Goal: Transaction & Acquisition: Purchase product/service

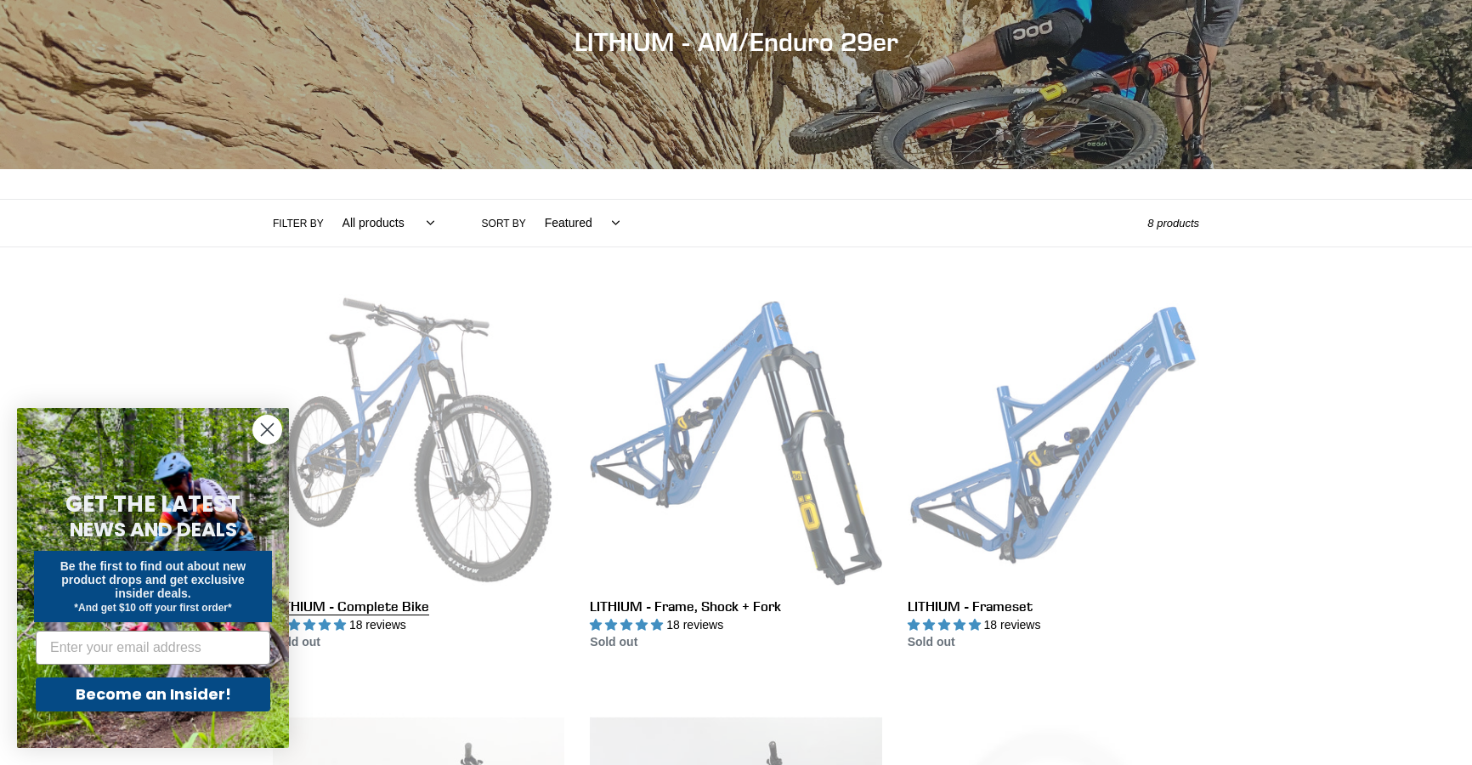
click at [406, 435] on link "LITHIUM - Complete Bike" at bounding box center [418, 473] width 291 height 358
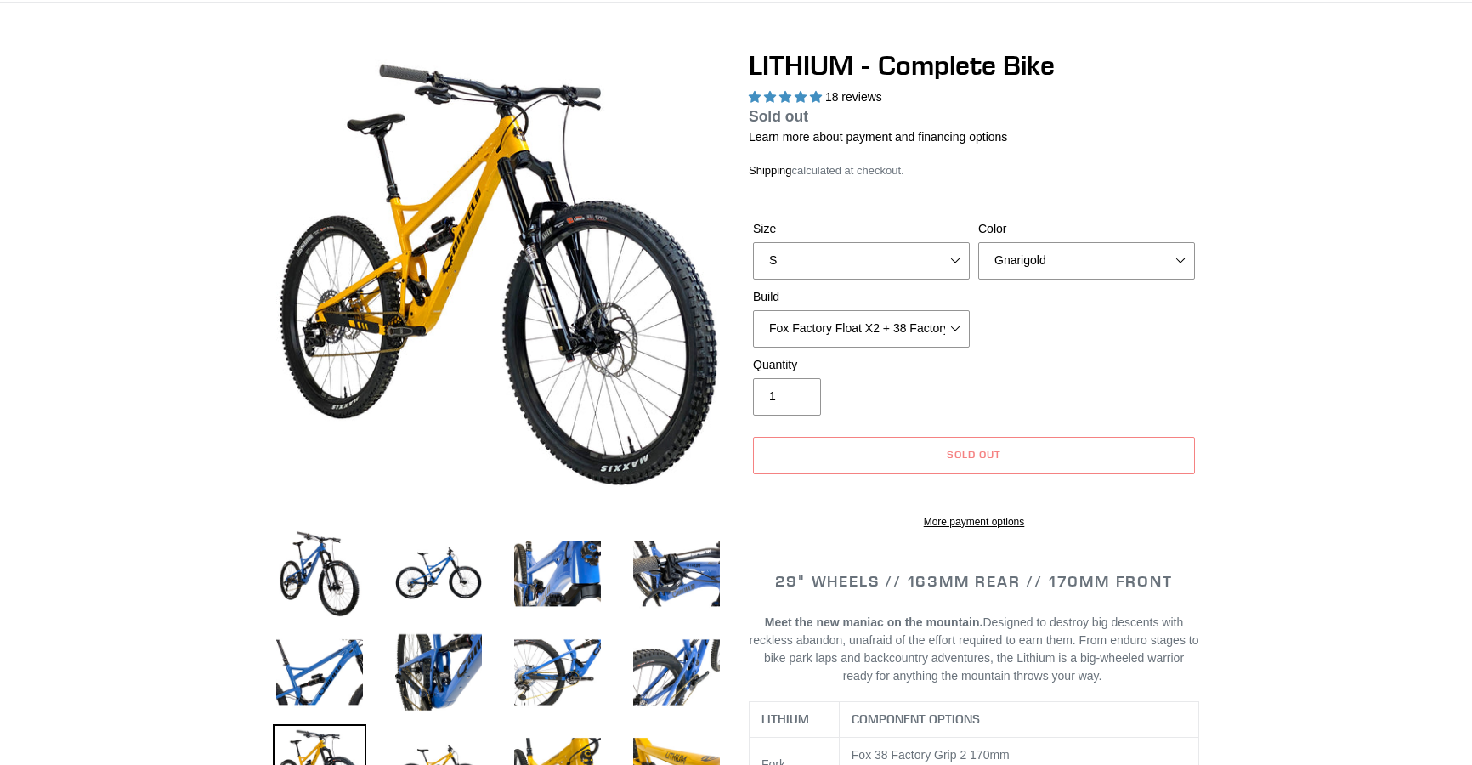
scroll to position [280, 0]
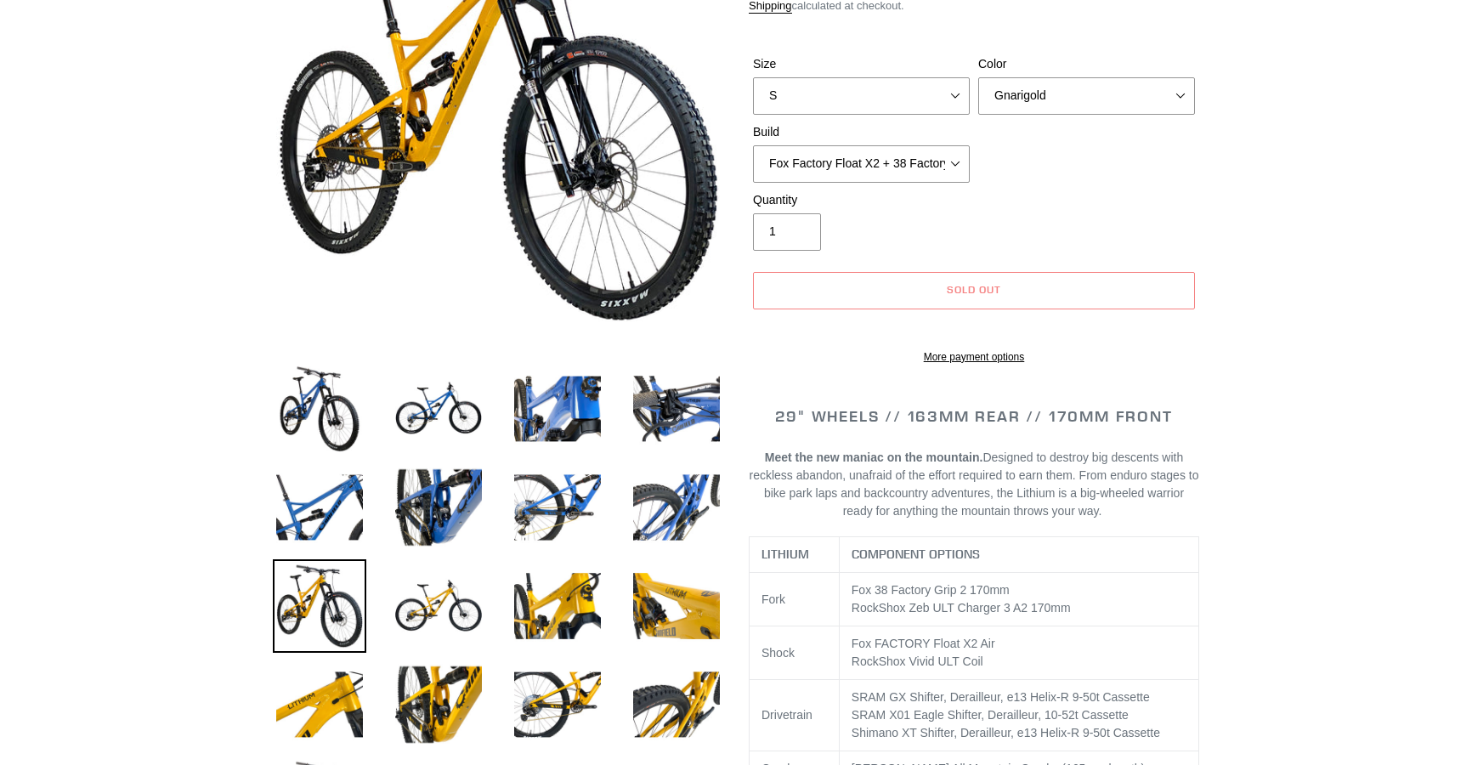
select select "highest-rating"
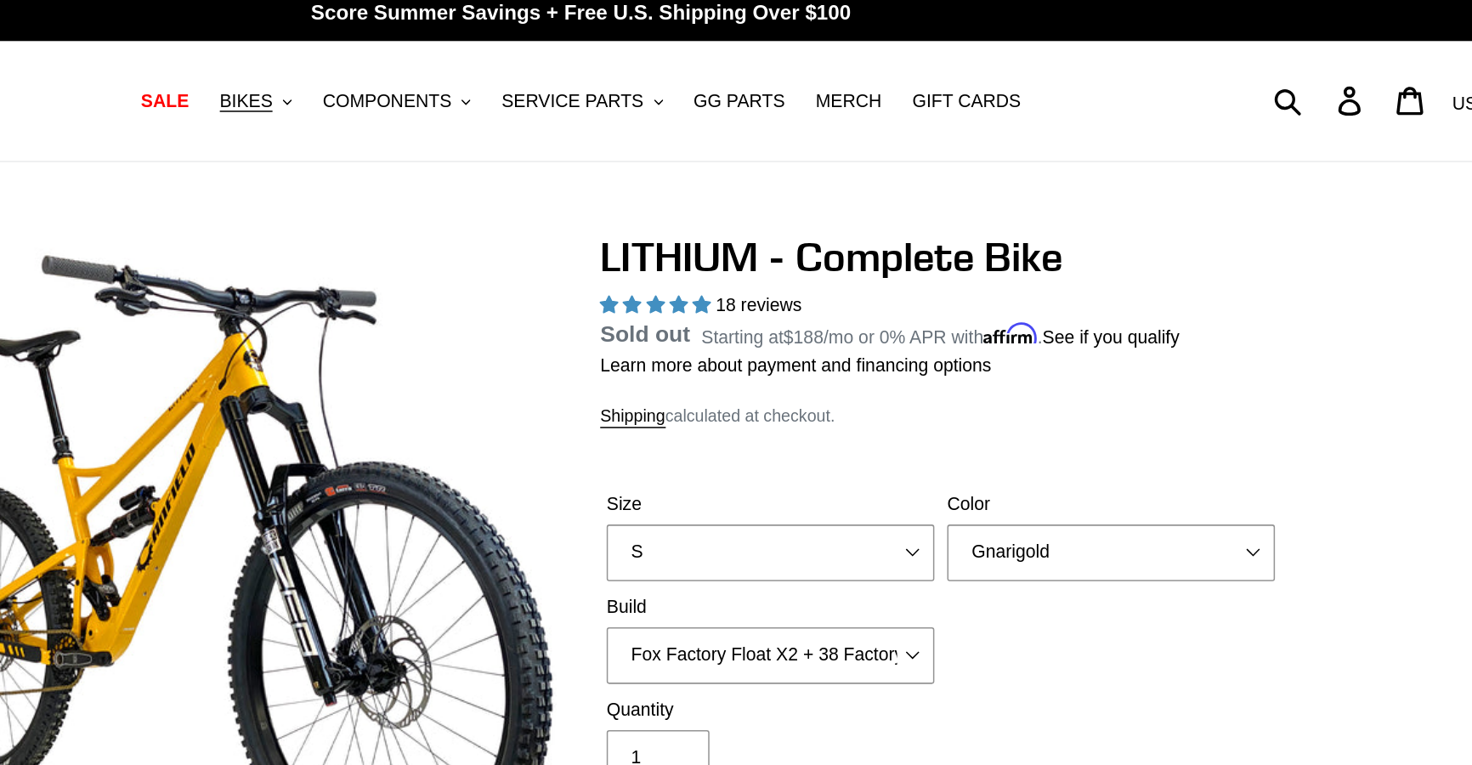
scroll to position [8, 0]
